Goal: Obtain resource: Download file/media

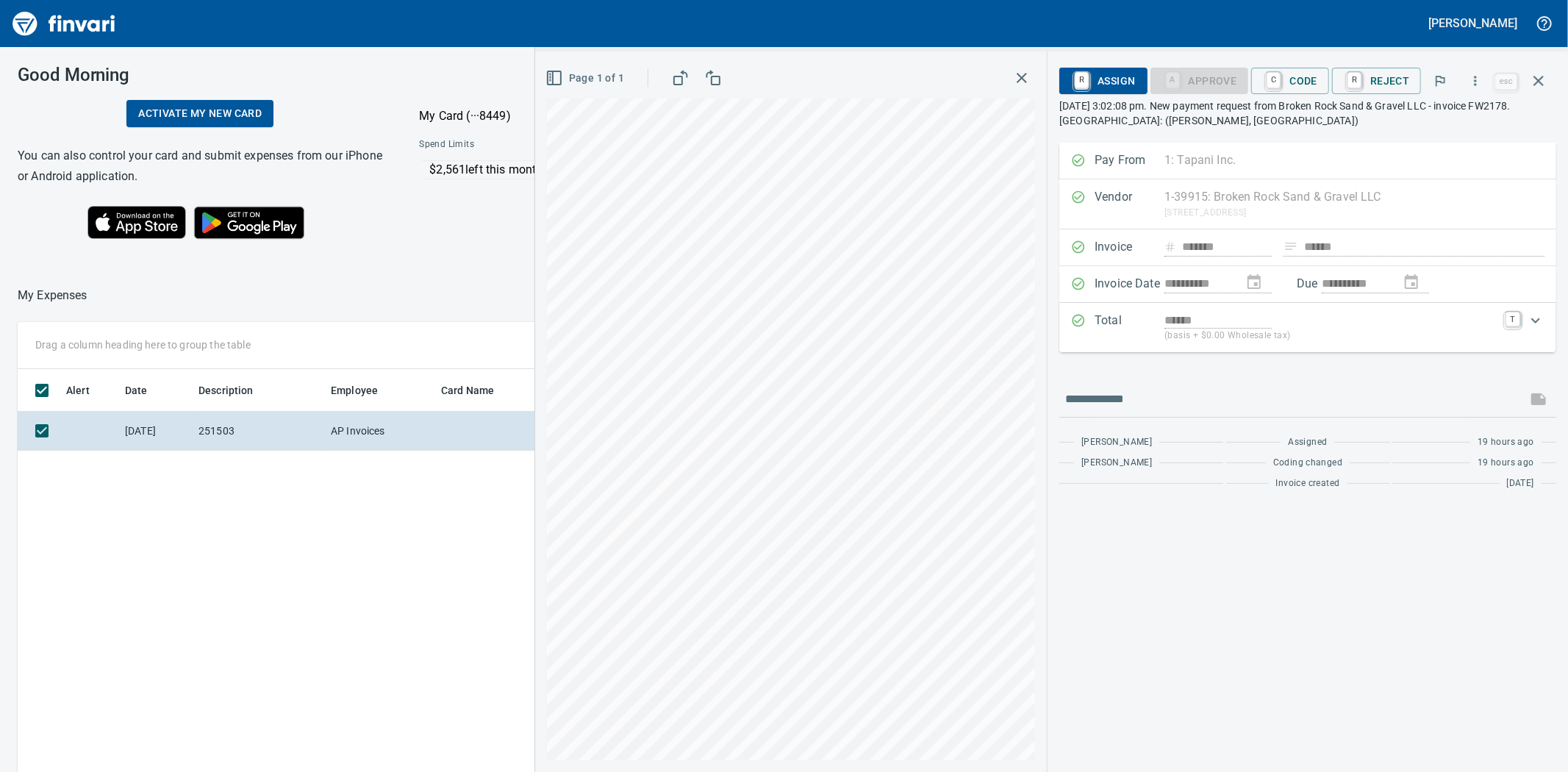
scroll to position [598, 1141]
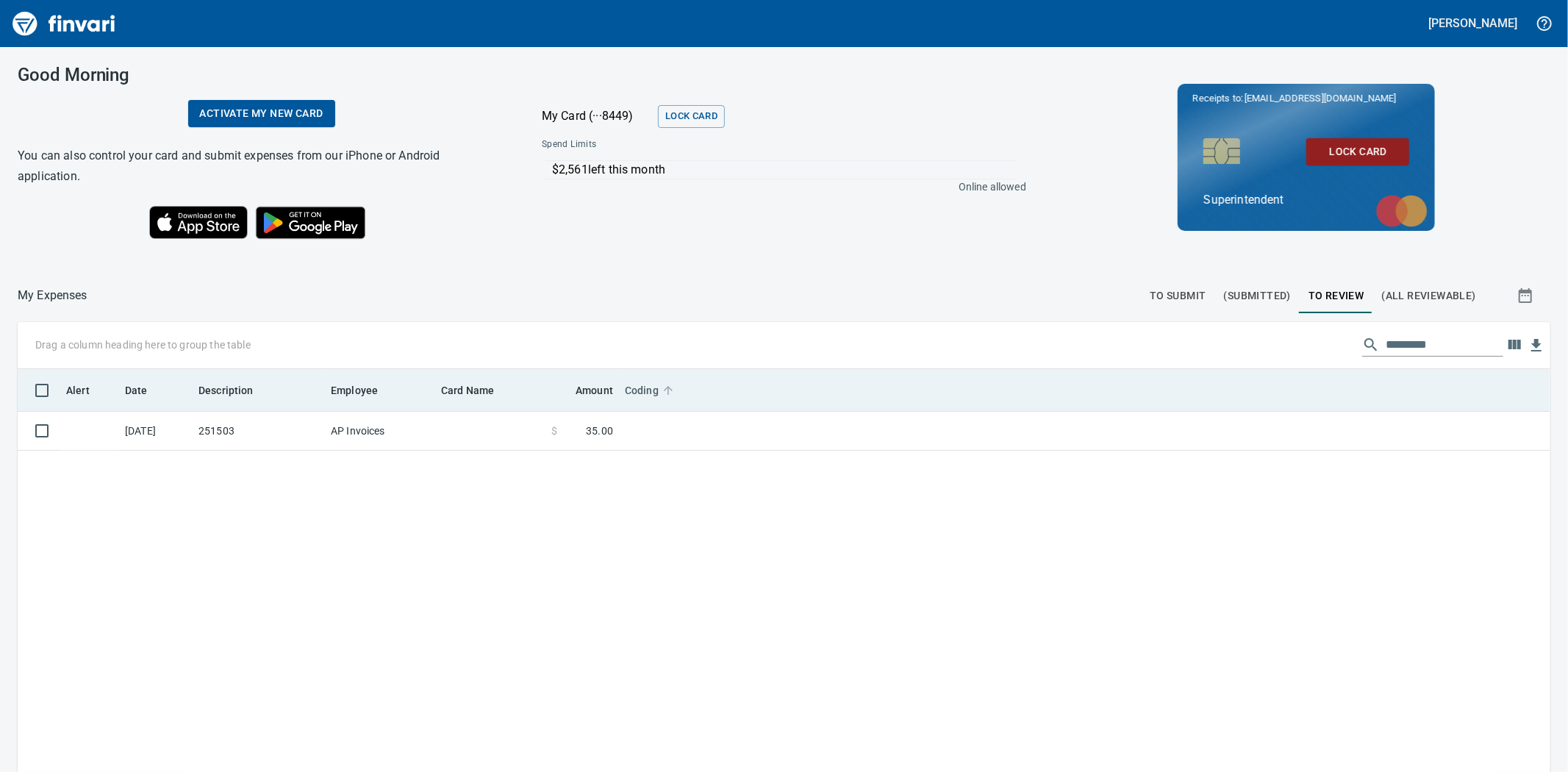
scroll to position [598, 1509]
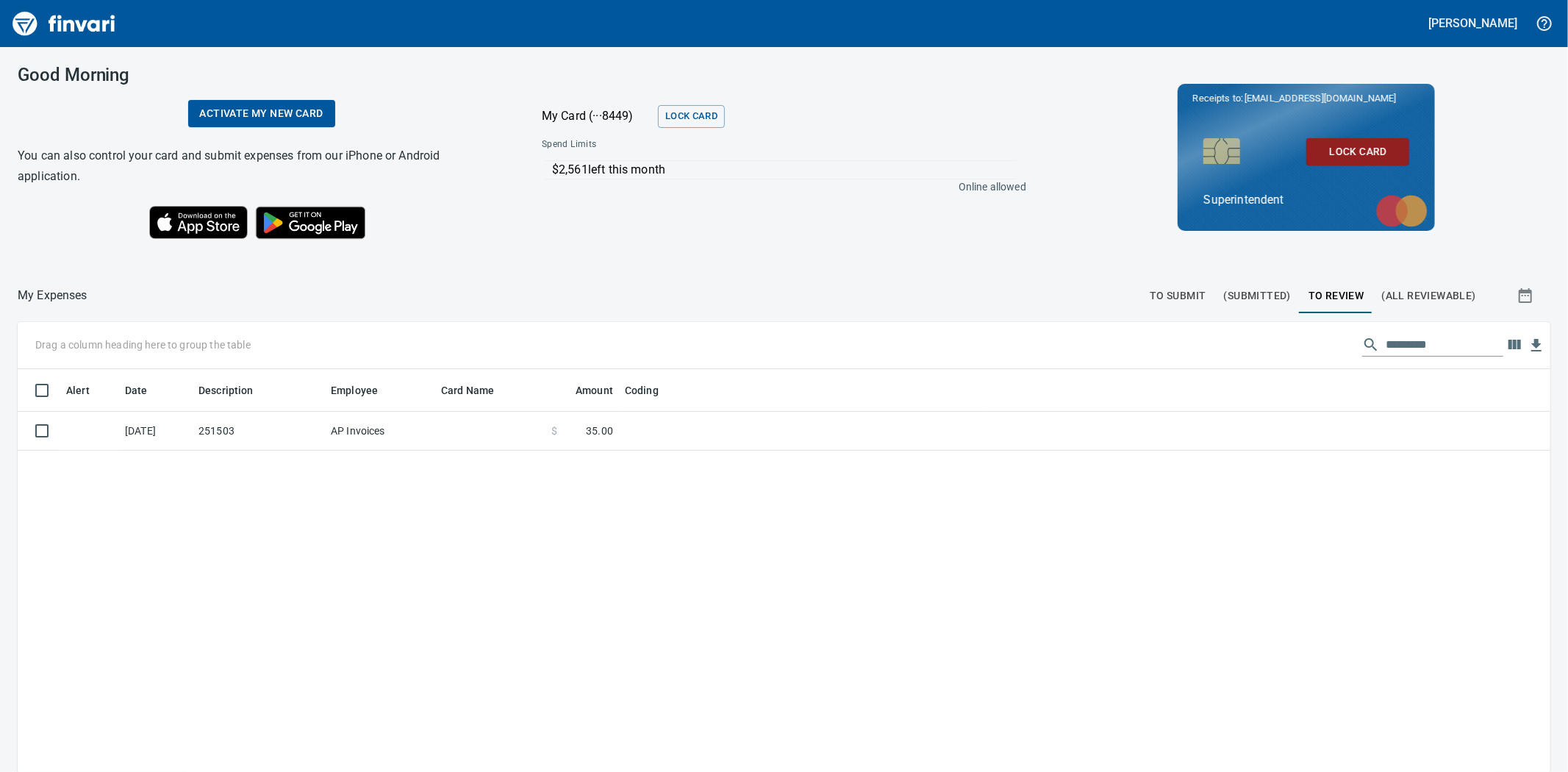
click at [1260, 292] on span "(Submitted)" at bounding box center [1258, 296] width 67 height 19
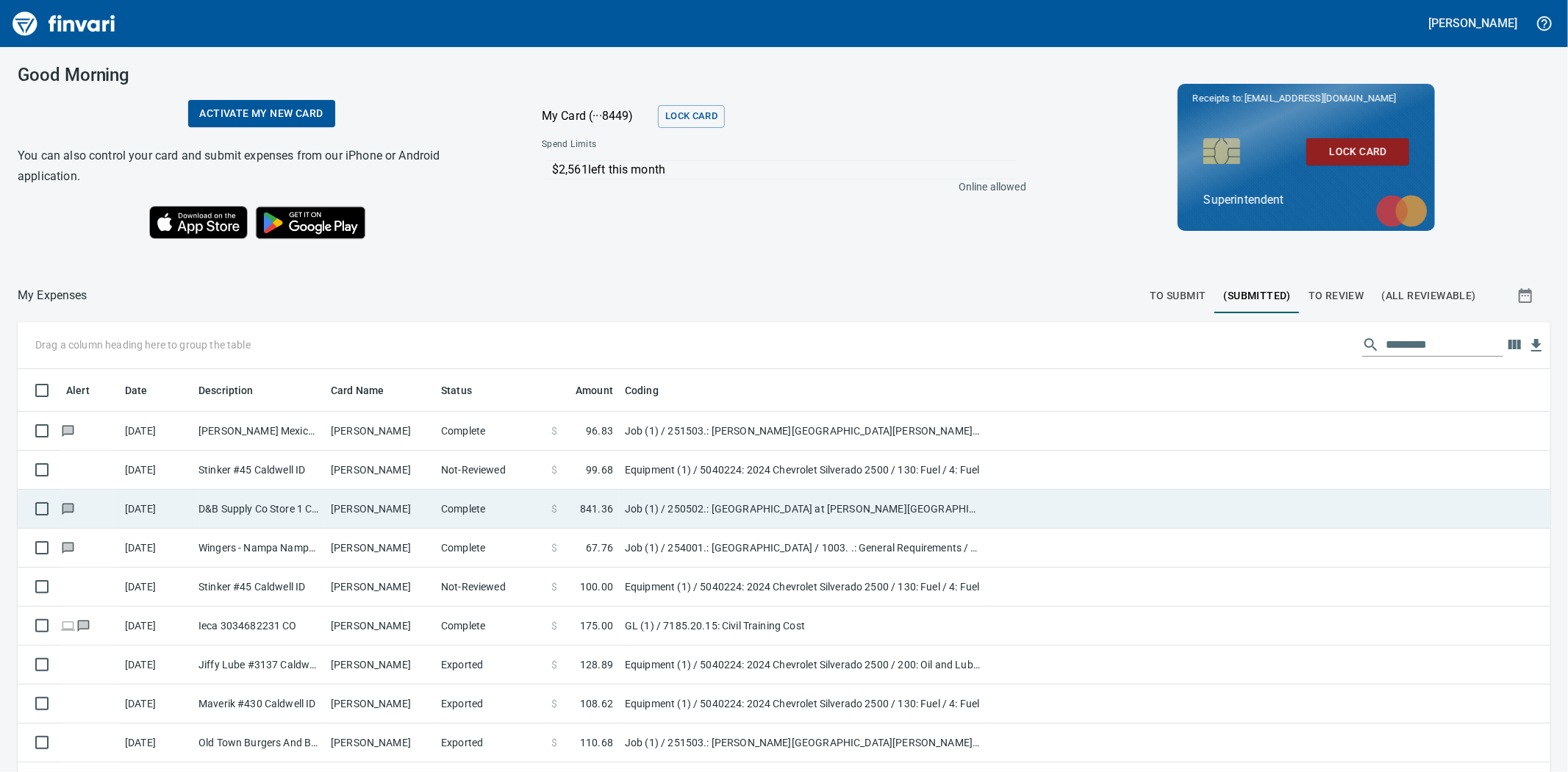
click at [576, 497] on td "$ 841.36" at bounding box center [582, 510] width 74 height 39
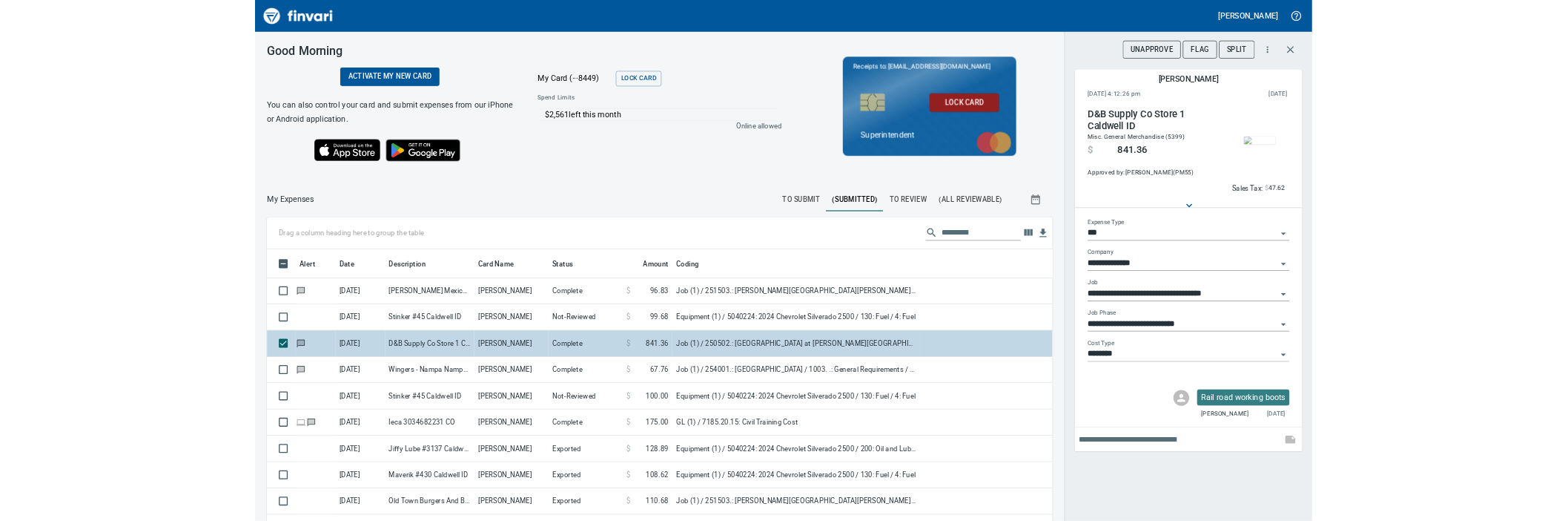
scroll to position [603, 1138]
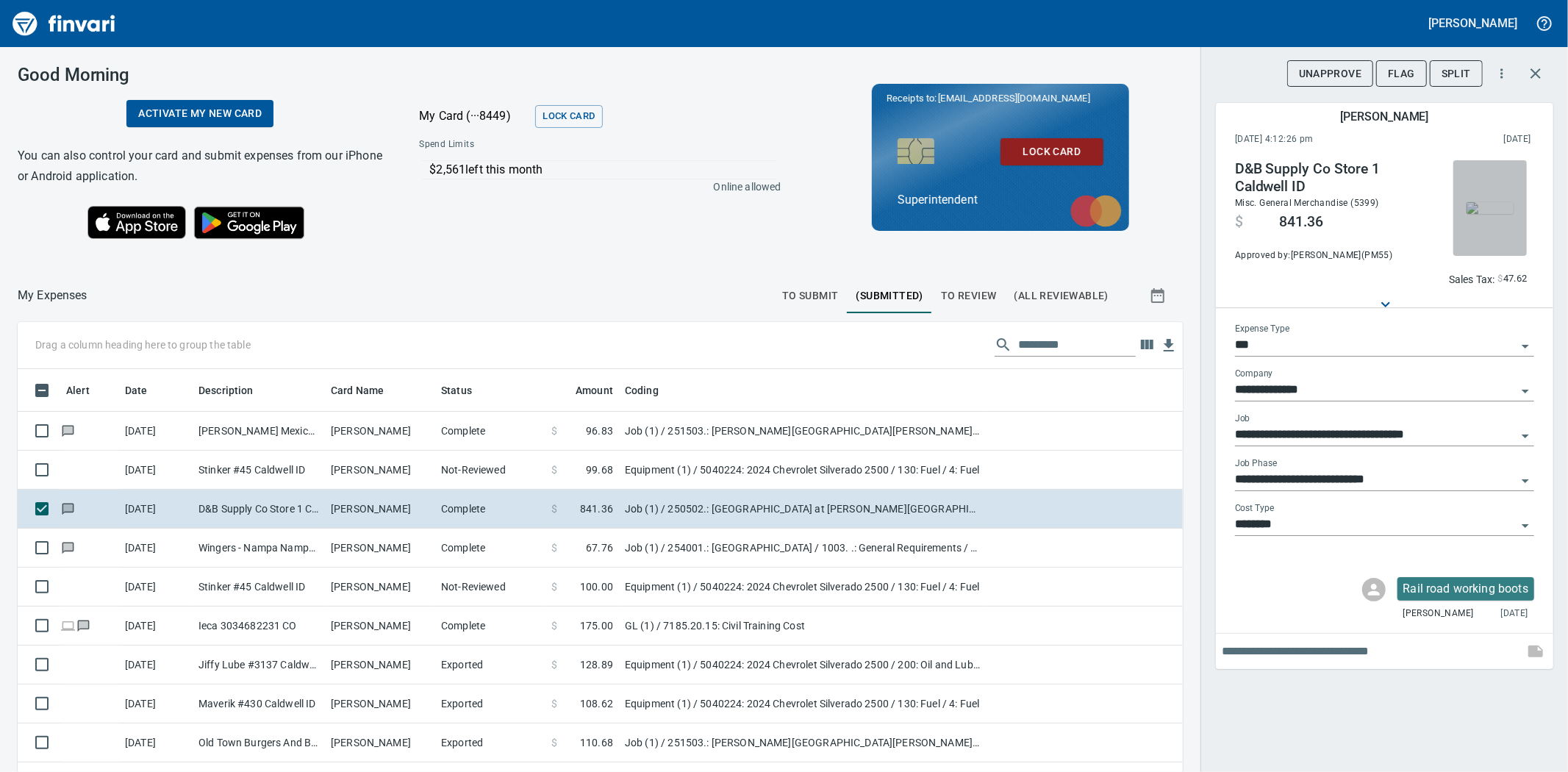
click at [1494, 202] on img "button" at bounding box center [1490, 207] width 47 height 12
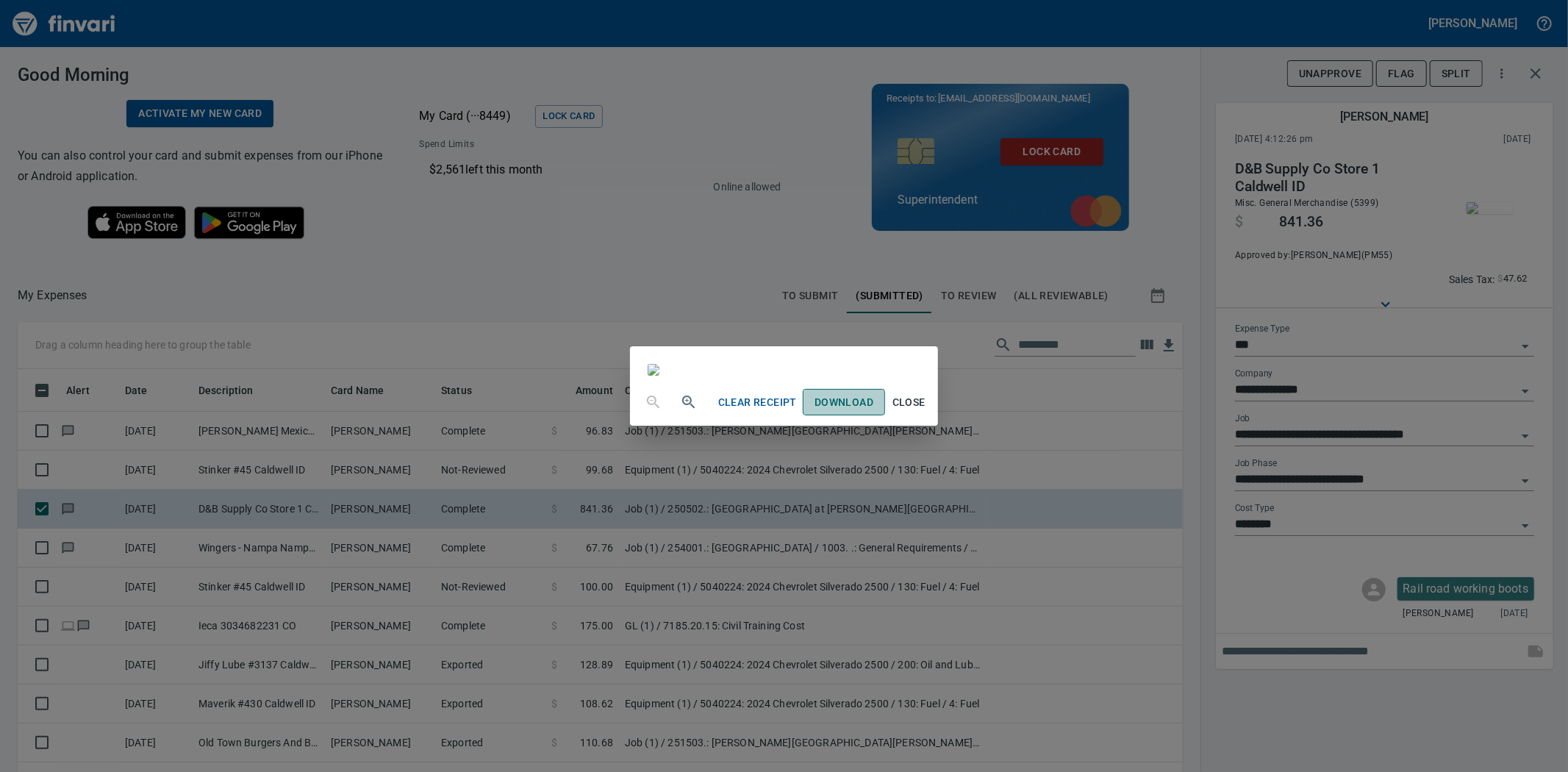
click at [873, 412] on span "Download" at bounding box center [843, 402] width 58 height 19
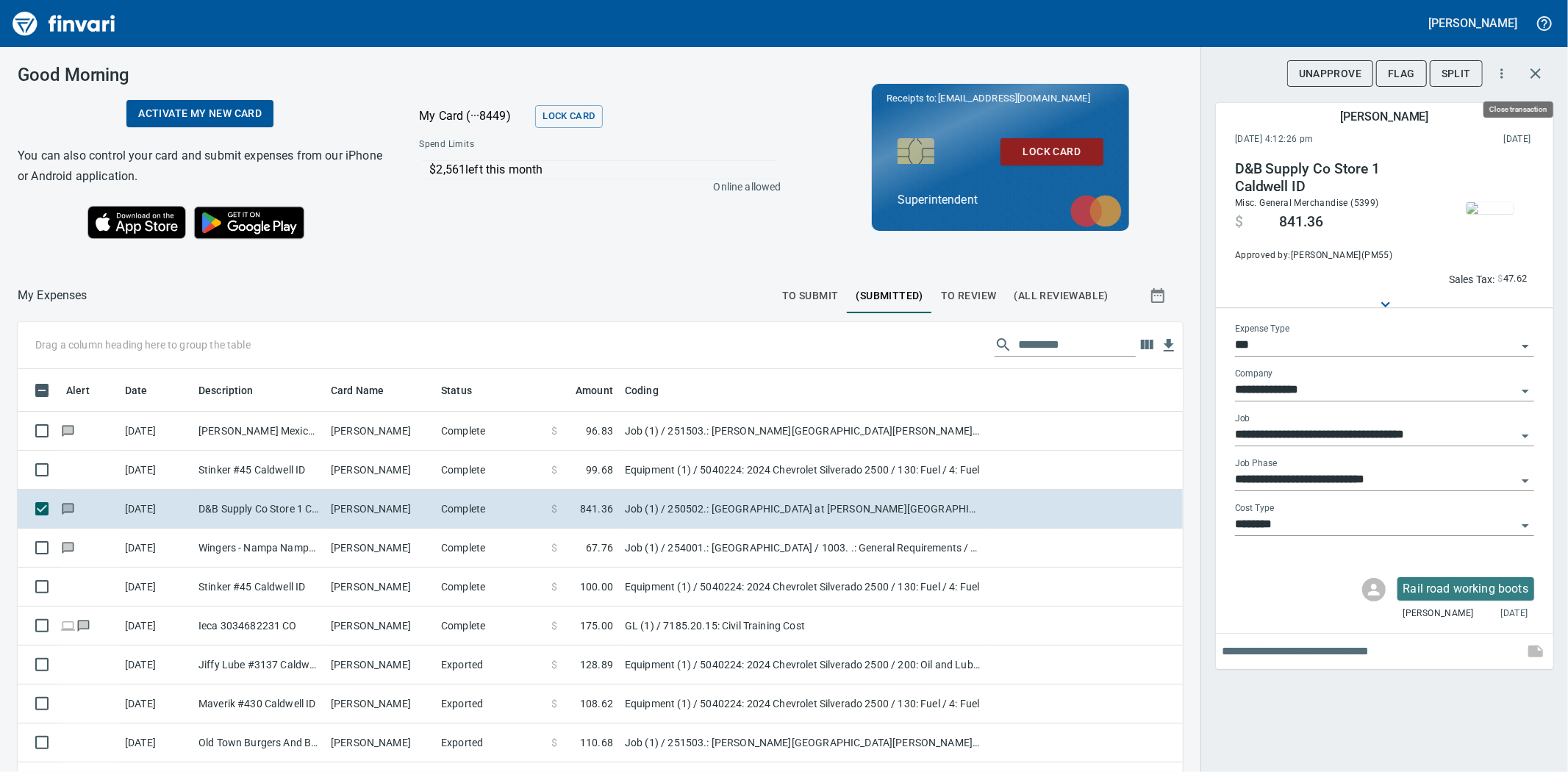
click at [1546, 70] on button "button" at bounding box center [1536, 74] width 35 height 35
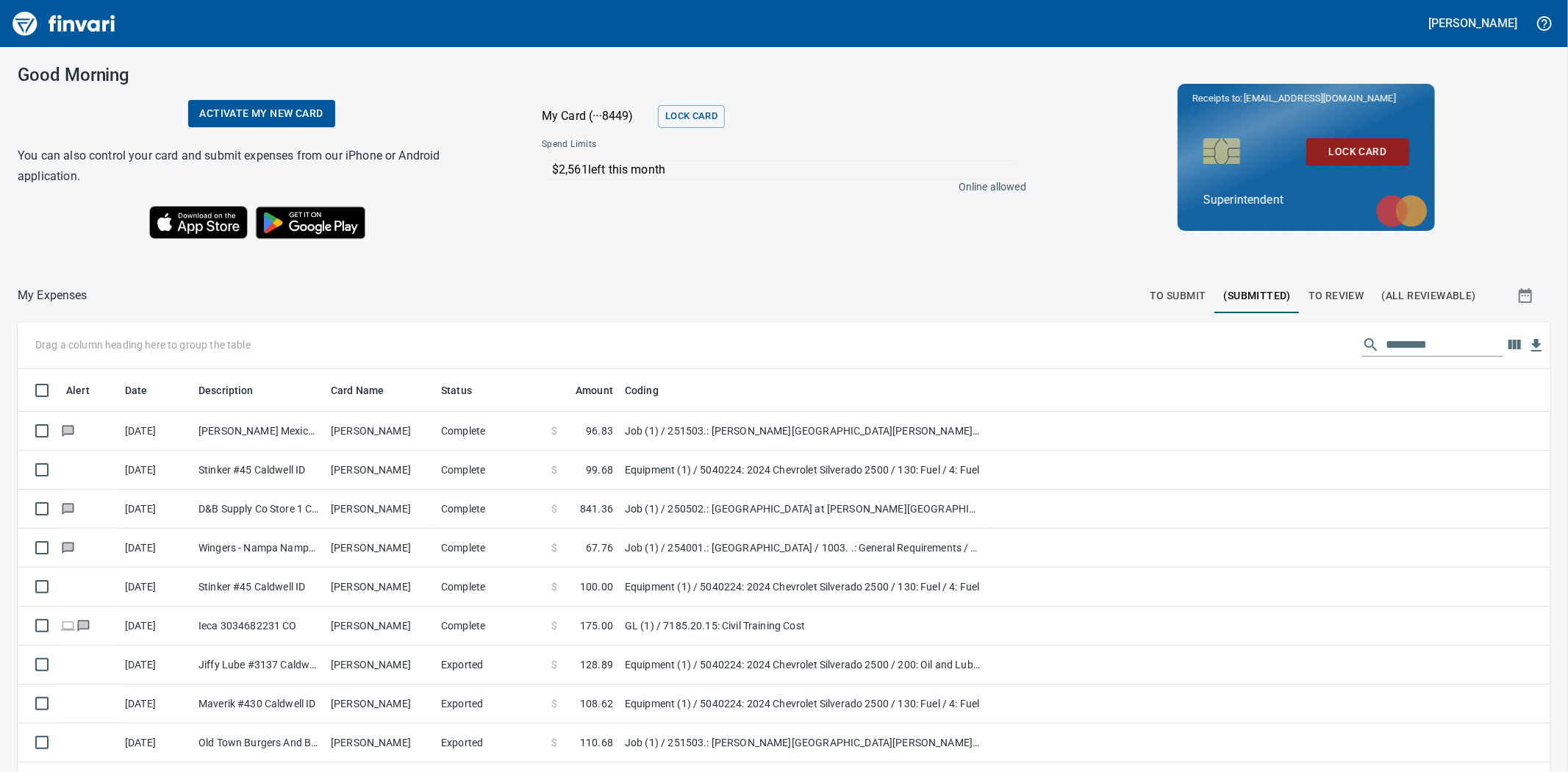
scroll to position [598, 1494]
